Goal: Information Seeking & Learning: Learn about a topic

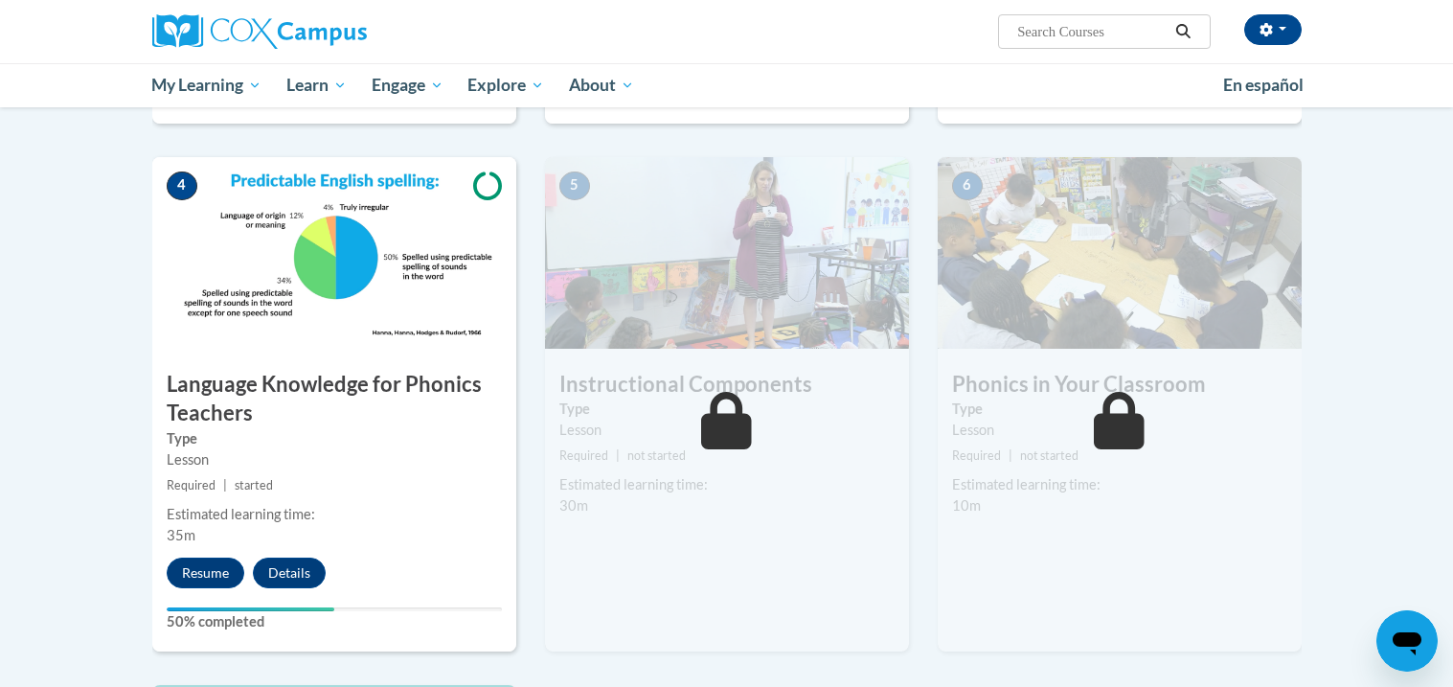
scroll to position [873, 0]
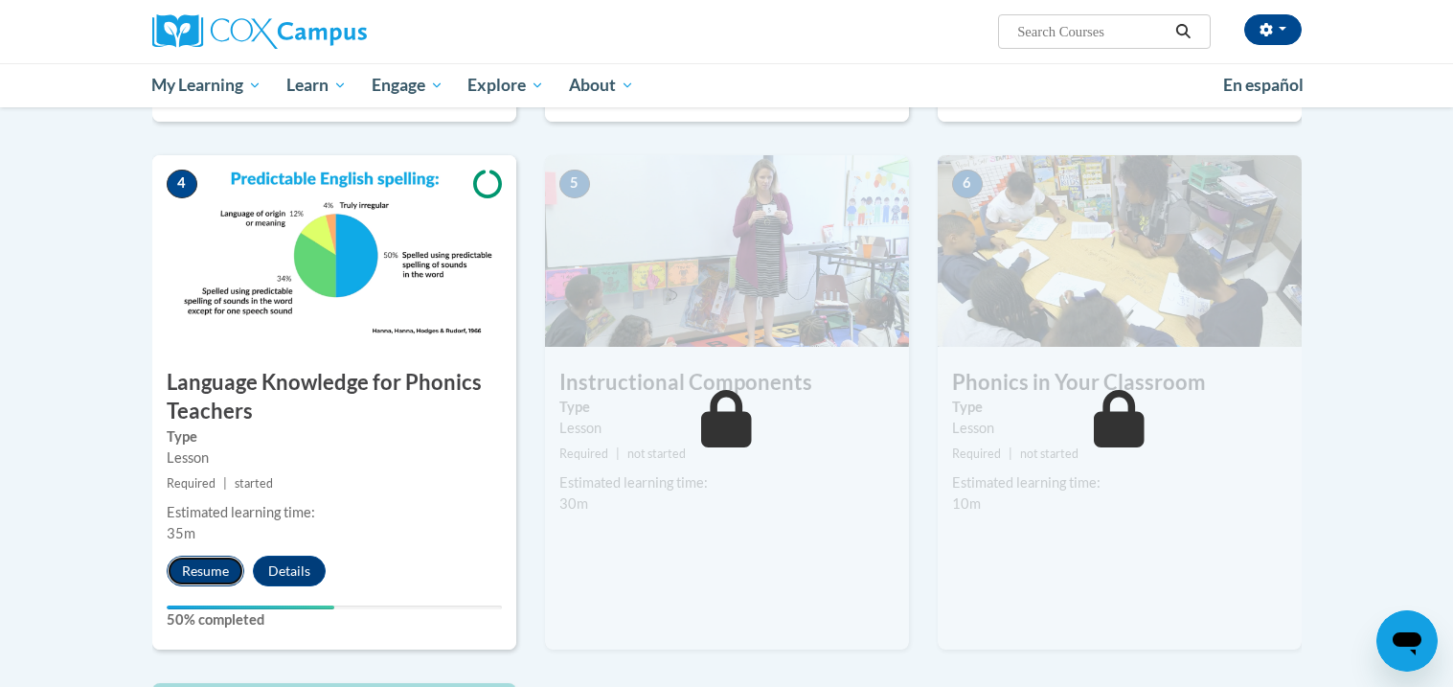
click at [213, 566] on button "Resume" at bounding box center [206, 570] width 78 height 31
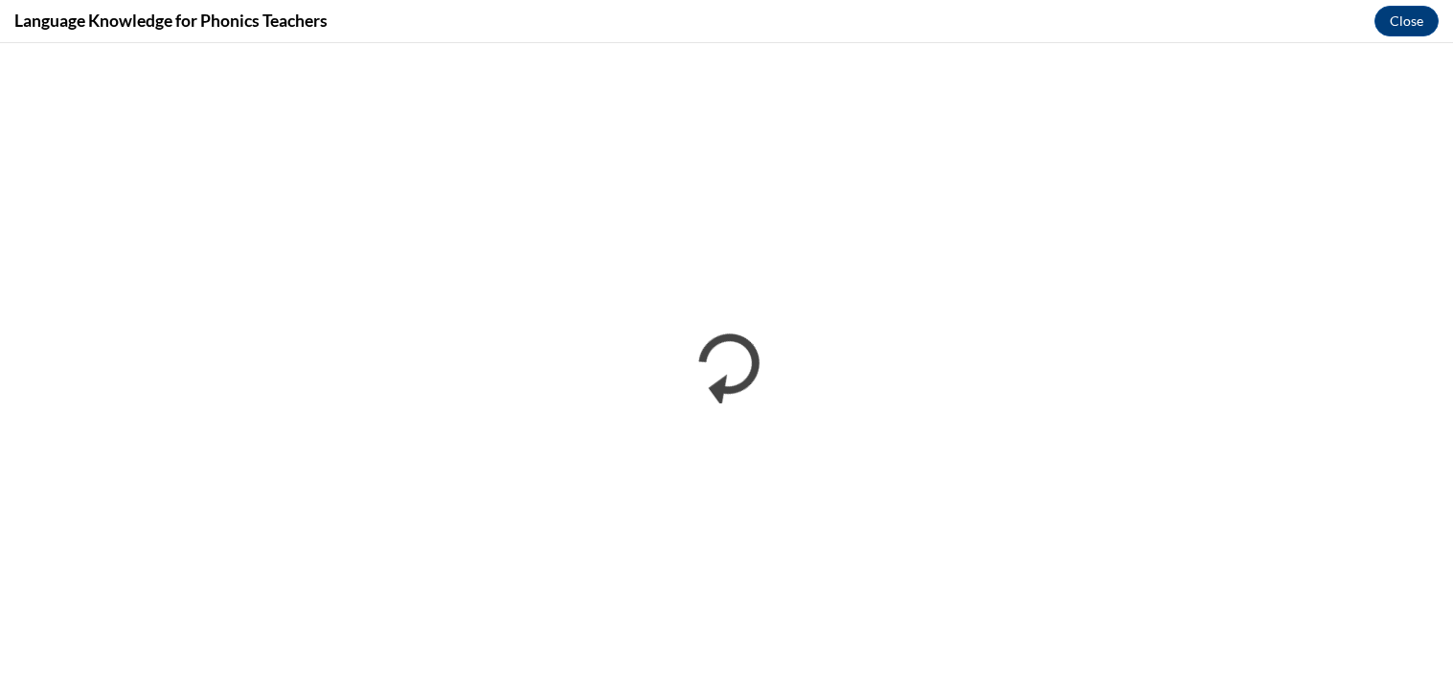
scroll to position [0, 0]
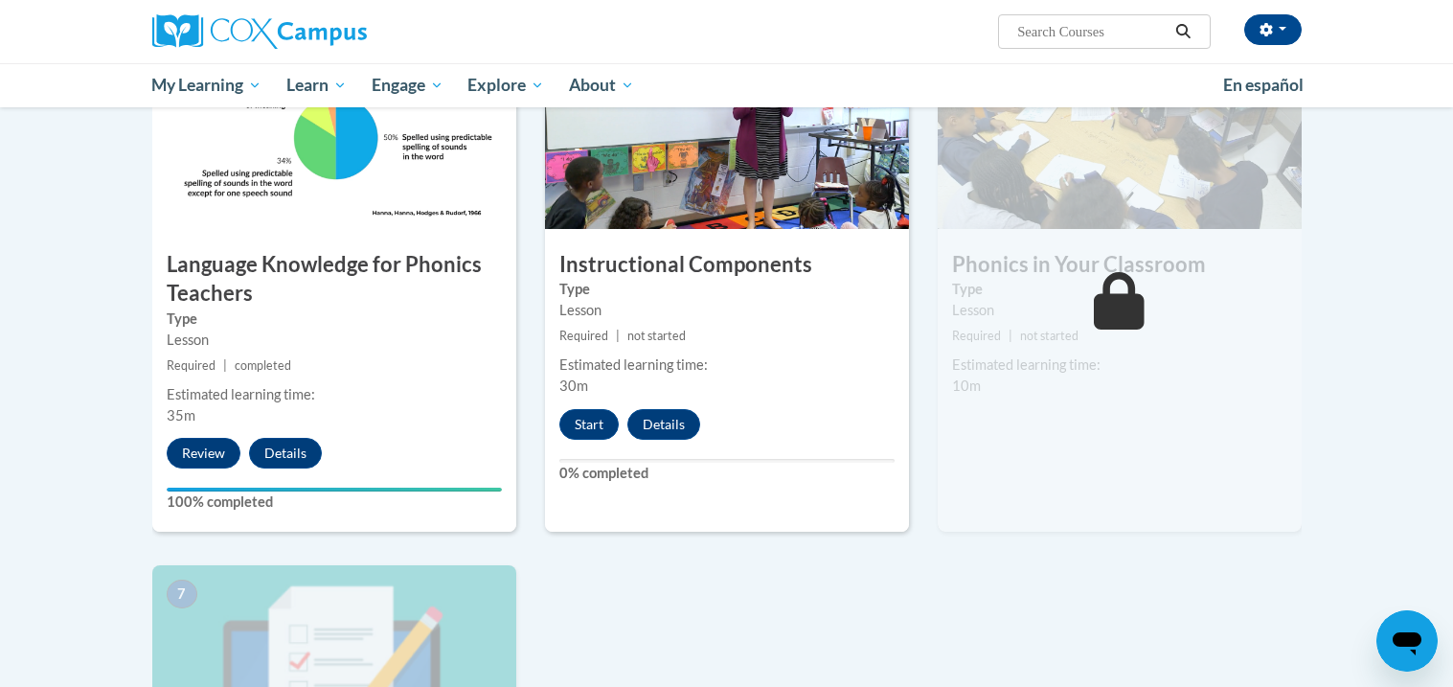
scroll to position [974, 0]
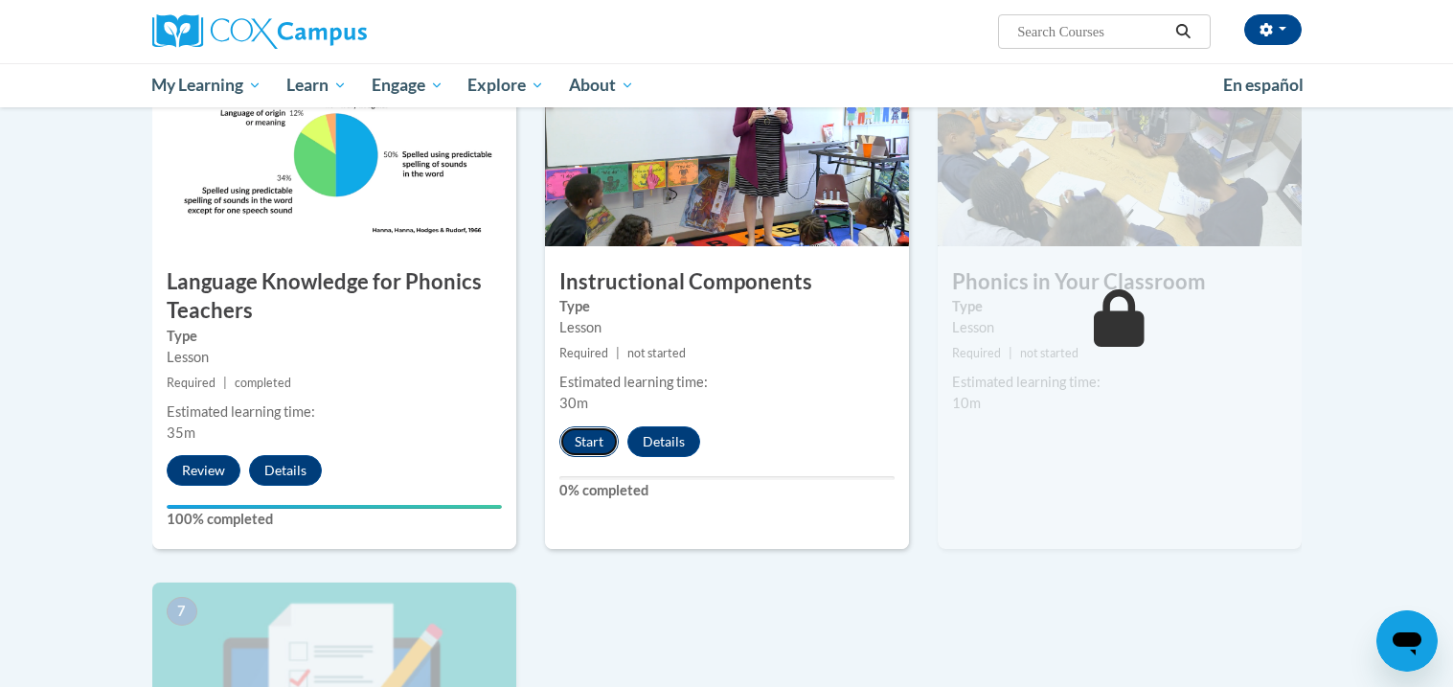
click at [578, 441] on button "Start" at bounding box center [588, 441] width 59 height 31
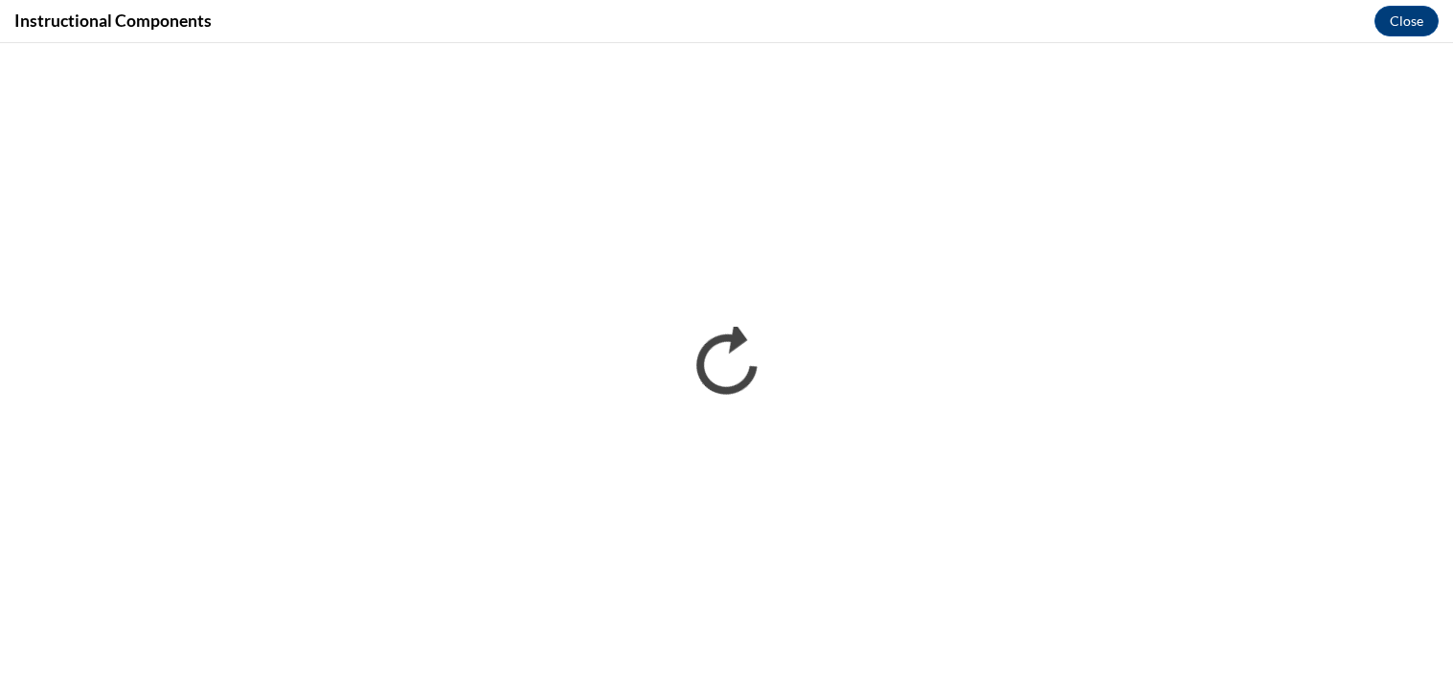
scroll to position [0, 0]
